Goal: Information Seeking & Learning: Learn about a topic

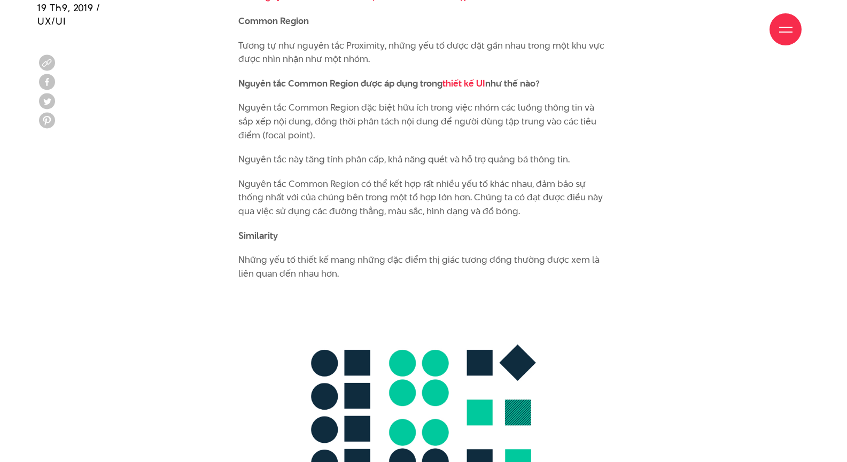
scroll to position [4224, 0]
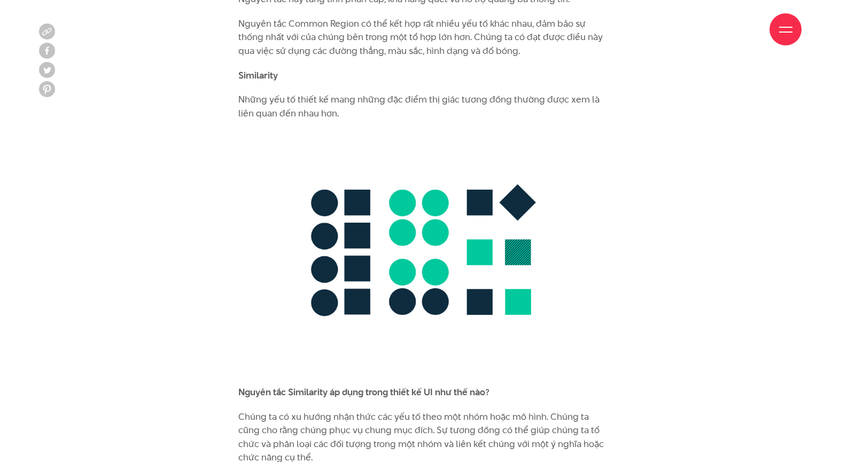
drag, startPoint x: 314, startPoint y: 128, endPoint x: 342, endPoint y: 135, distance: 28.1
click at [315, 120] on p "Những yếu tố thiết kế mang những đặc điểm thị giác tương đồng thường được xem l…" at bounding box center [423, 106] width 371 height 27
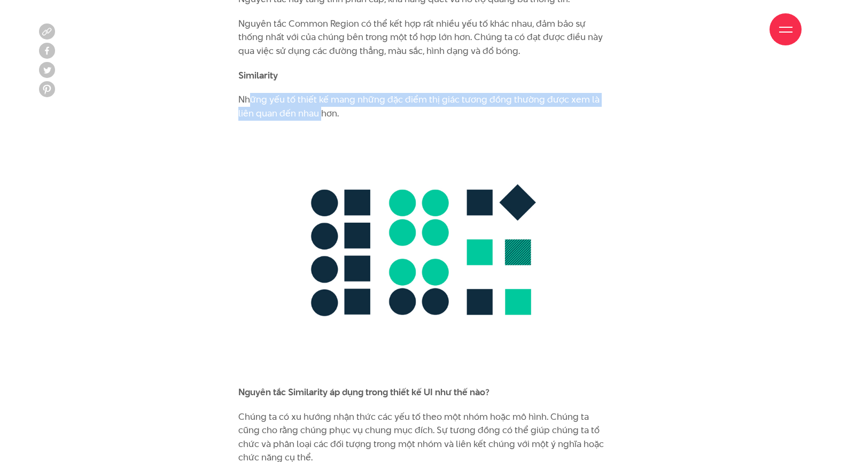
drag, startPoint x: 261, startPoint y: 132, endPoint x: 373, endPoint y: 144, distance: 112.9
click at [364, 120] on p "Những yếu tố thiết kế mang những đặc điểm thị giác tương đồng thường được xem l…" at bounding box center [423, 106] width 371 height 27
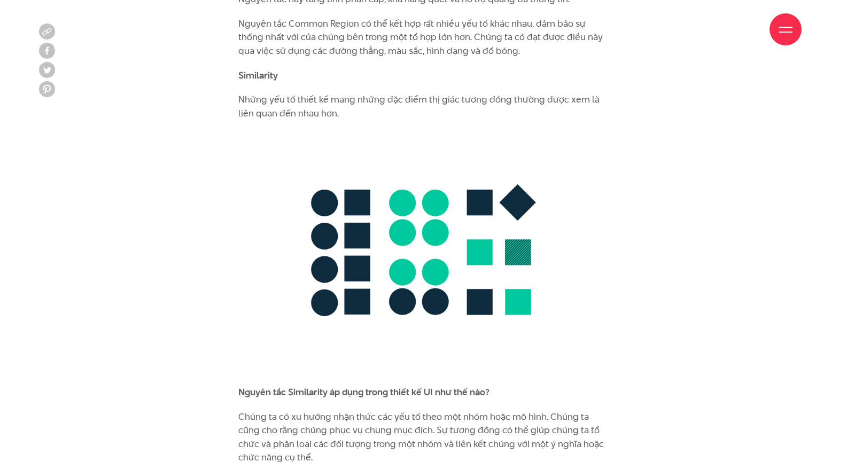
click at [426, 120] on p "Những yếu tố thiết kế mang những đặc điểm thị giác tương đồng thường được xem l…" at bounding box center [423, 106] width 371 height 27
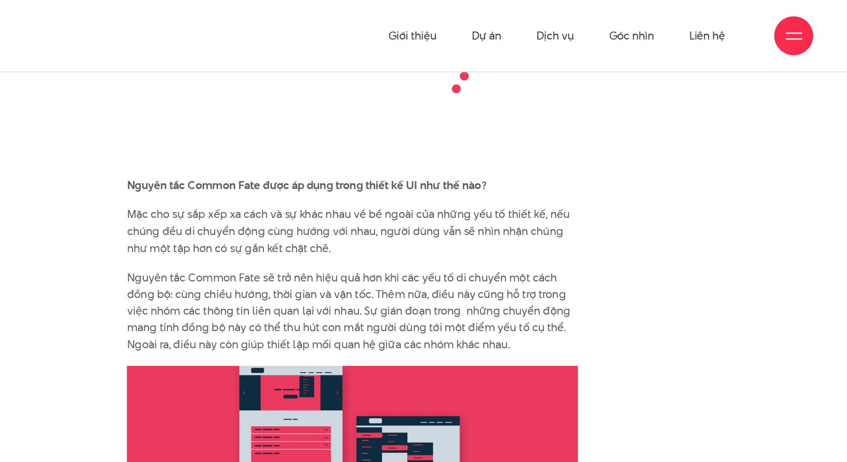
scroll to position [7413, 0]
